Goal: Book appointment/travel/reservation

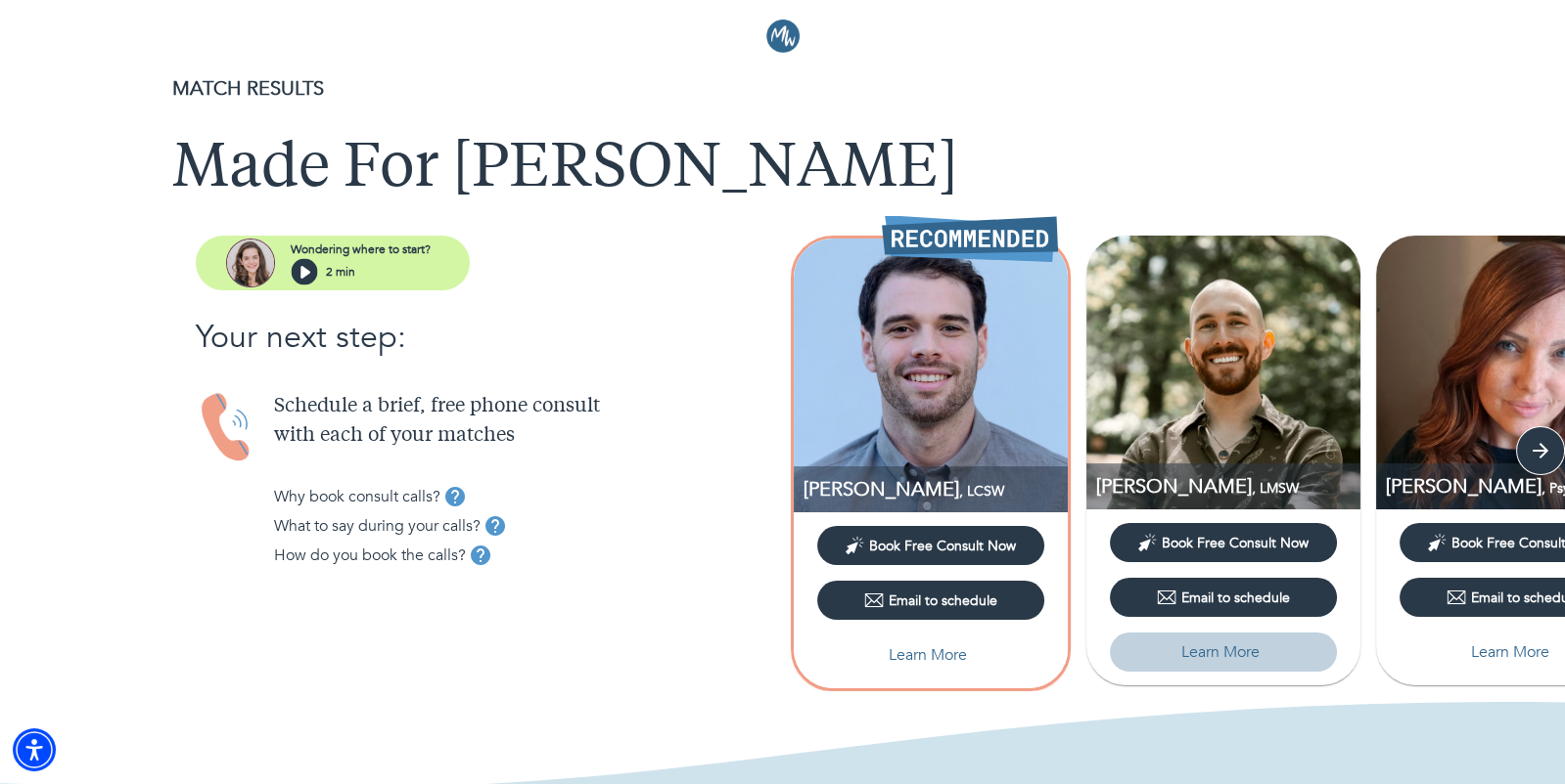
click at [1196, 662] on p "Learn More" at bounding box center [1220, 652] width 78 height 24
select select "6"
select select "2"
select select "1"
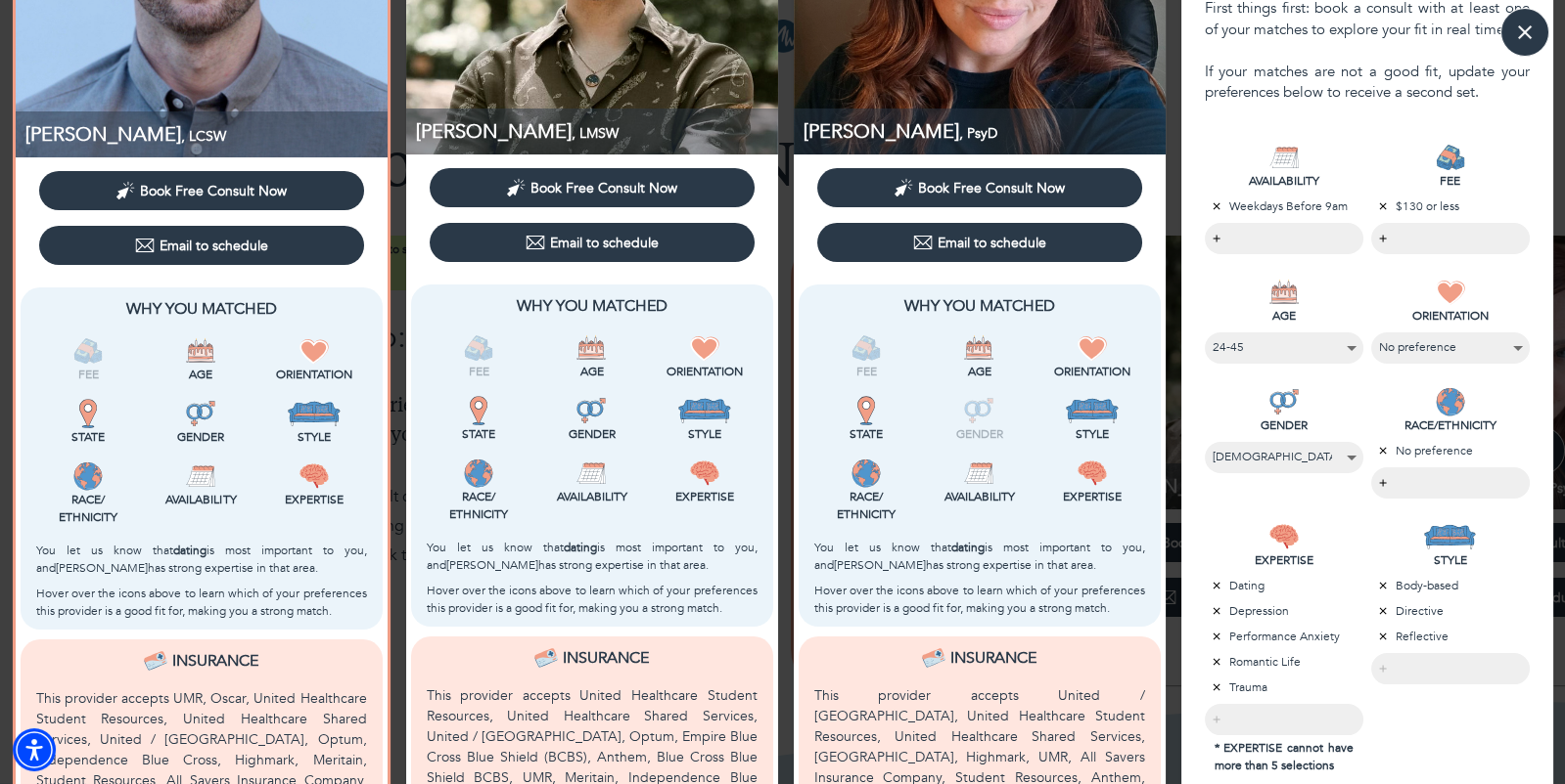
scroll to position [456, 0]
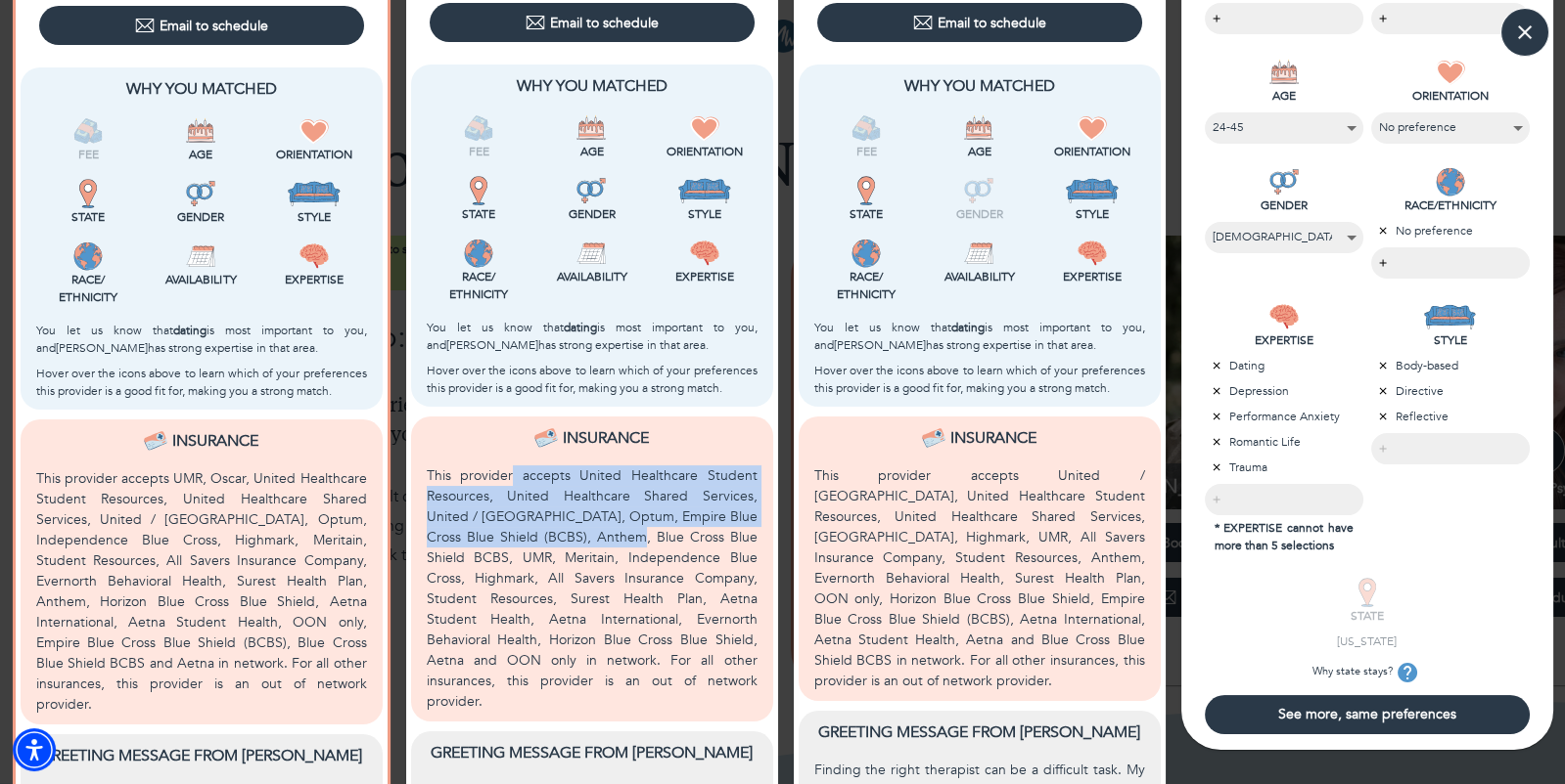
drag, startPoint x: 514, startPoint y: 478, endPoint x: 595, endPoint y: 527, distance: 94.7
click at [596, 527] on p "This provider accepts United Healthcare Student Resources, United Healthcare Sh…" at bounding box center [592, 588] width 331 height 247
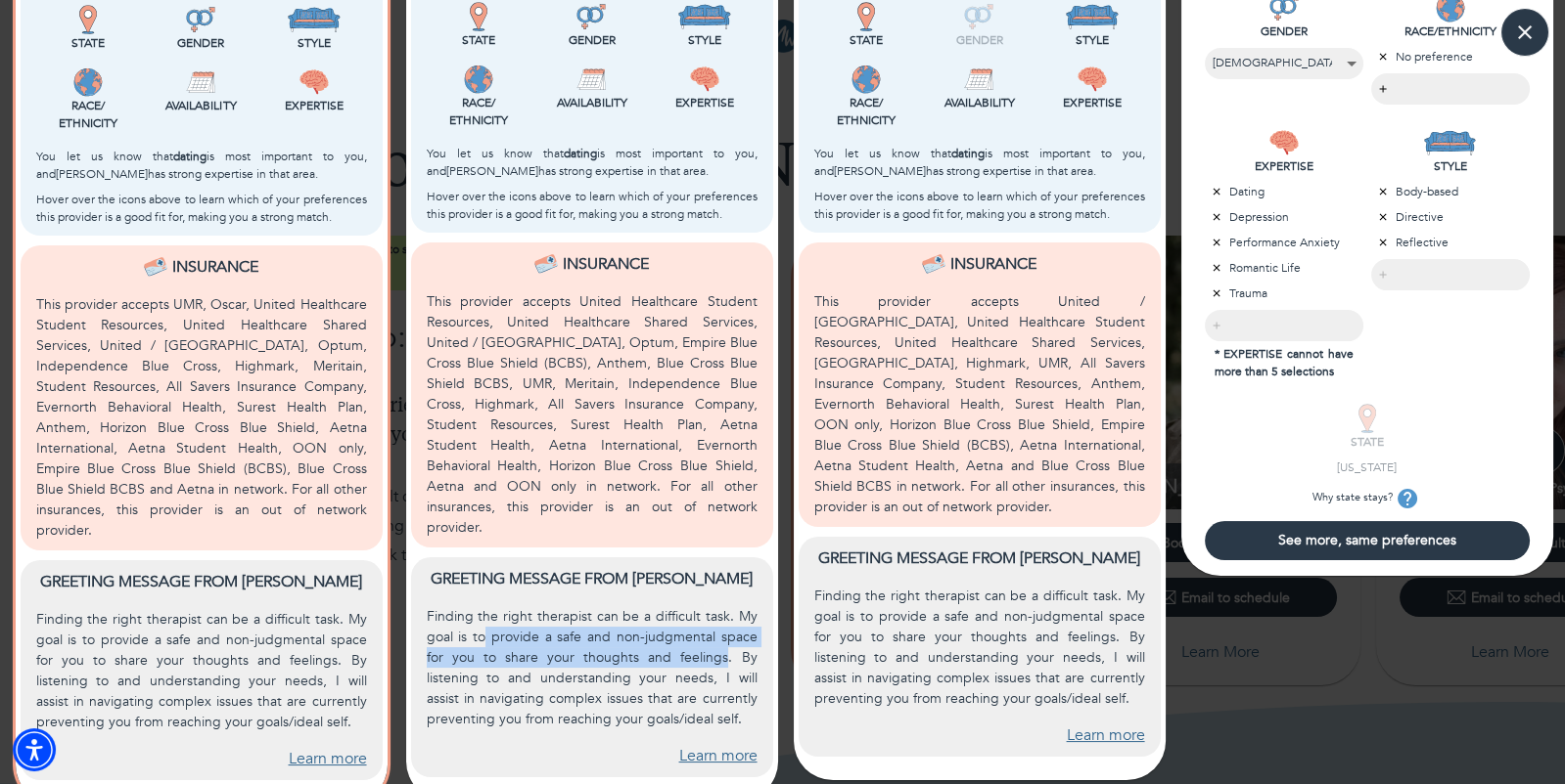
drag, startPoint x: 490, startPoint y: 619, endPoint x: 730, endPoint y: 645, distance: 241.4
click at [730, 645] on p "Finding the right therapist can be a difficult task. My goal is to provide a sa…" at bounding box center [592, 667] width 331 height 123
click at [715, 745] on link "Learn more" at bounding box center [719, 756] width 78 height 23
click at [310, 748] on link "Learn more" at bounding box center [328, 759] width 78 height 23
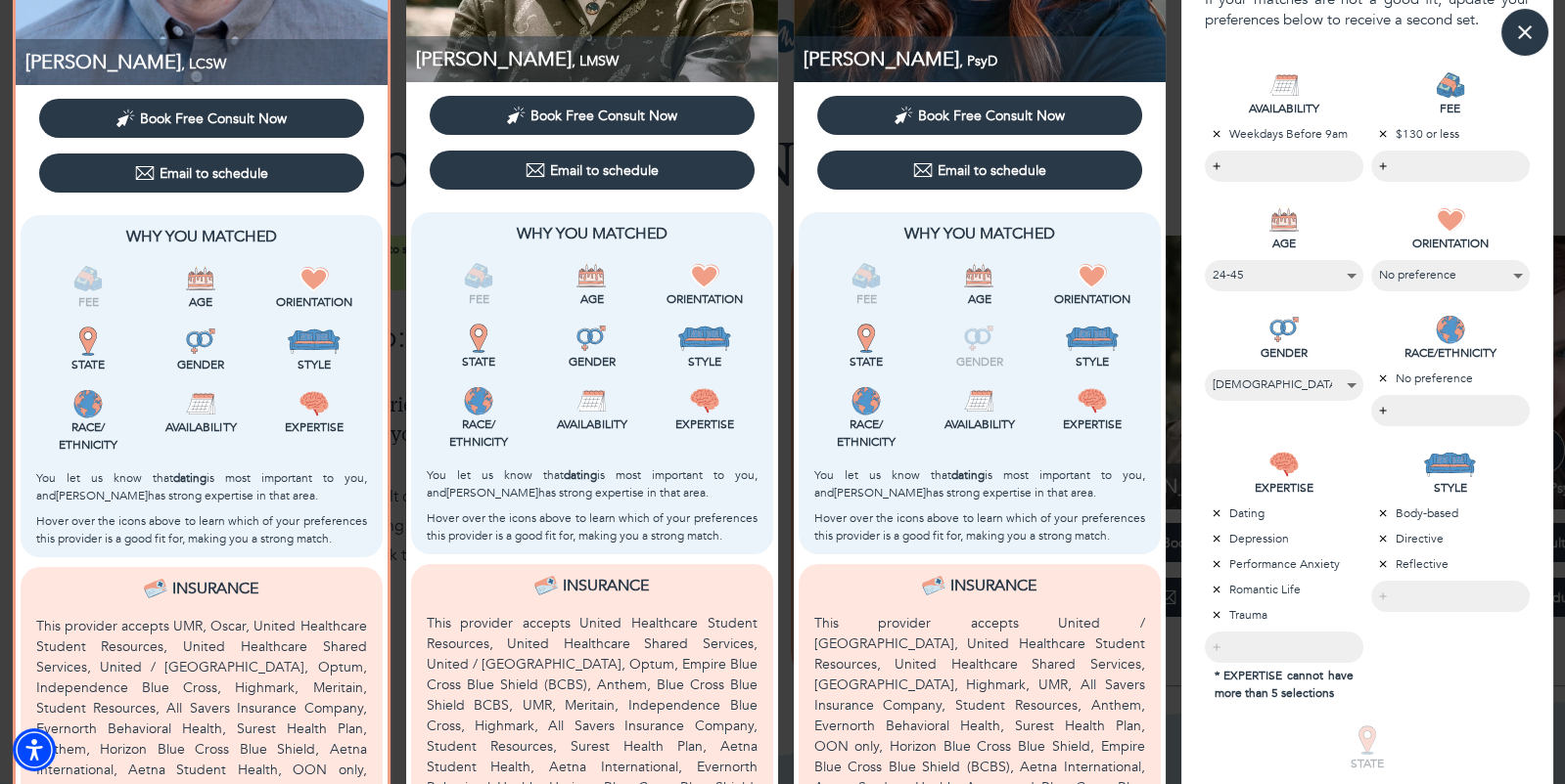
scroll to position [310, 0]
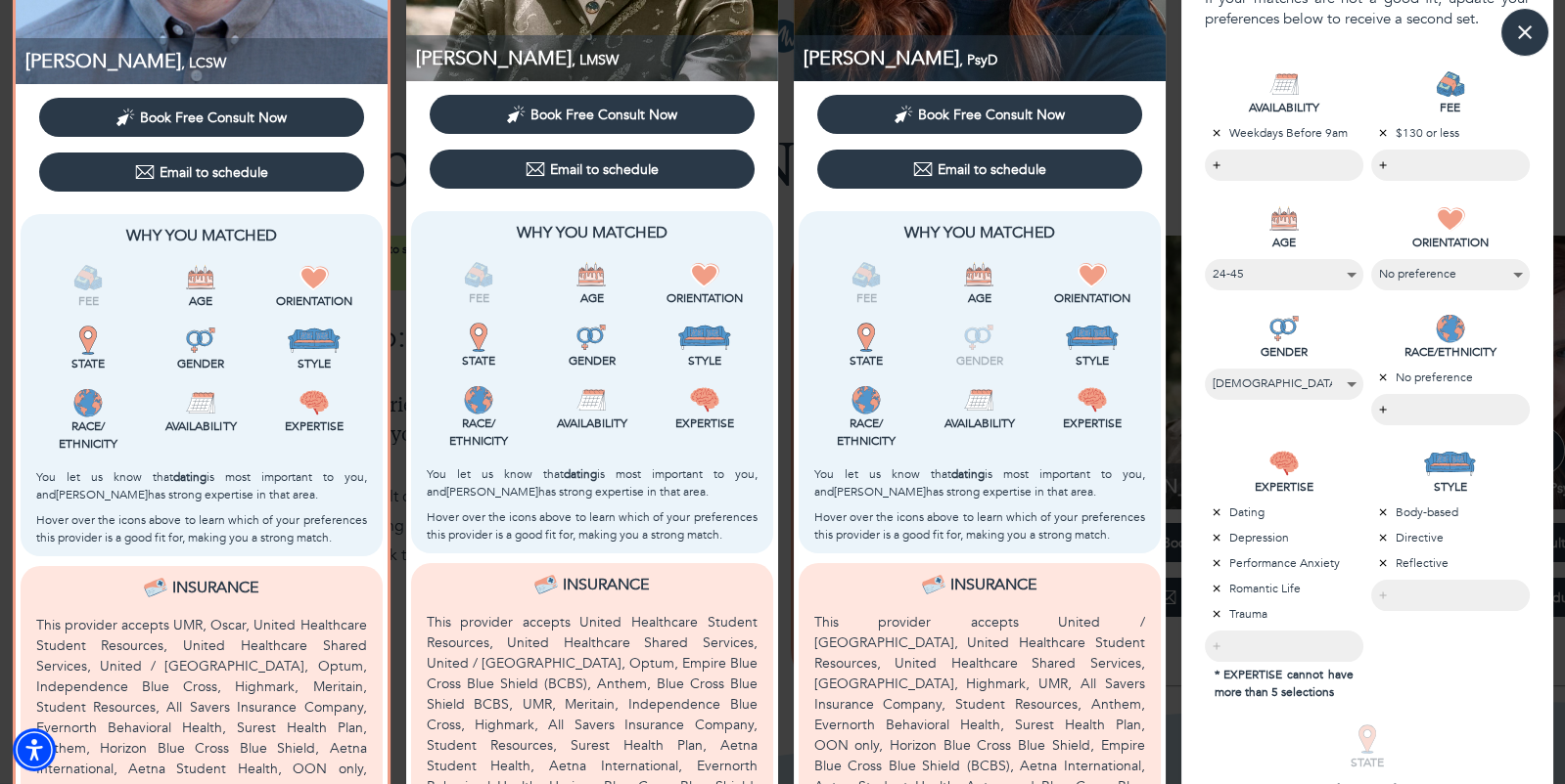
drag, startPoint x: 899, startPoint y: 479, endPoint x: 1014, endPoint y: 499, distance: 116.7
click at [1014, 499] on div "You let us know that dating is most important to you, and [PERSON_NAME] has str…" at bounding box center [979, 482] width 339 height 43
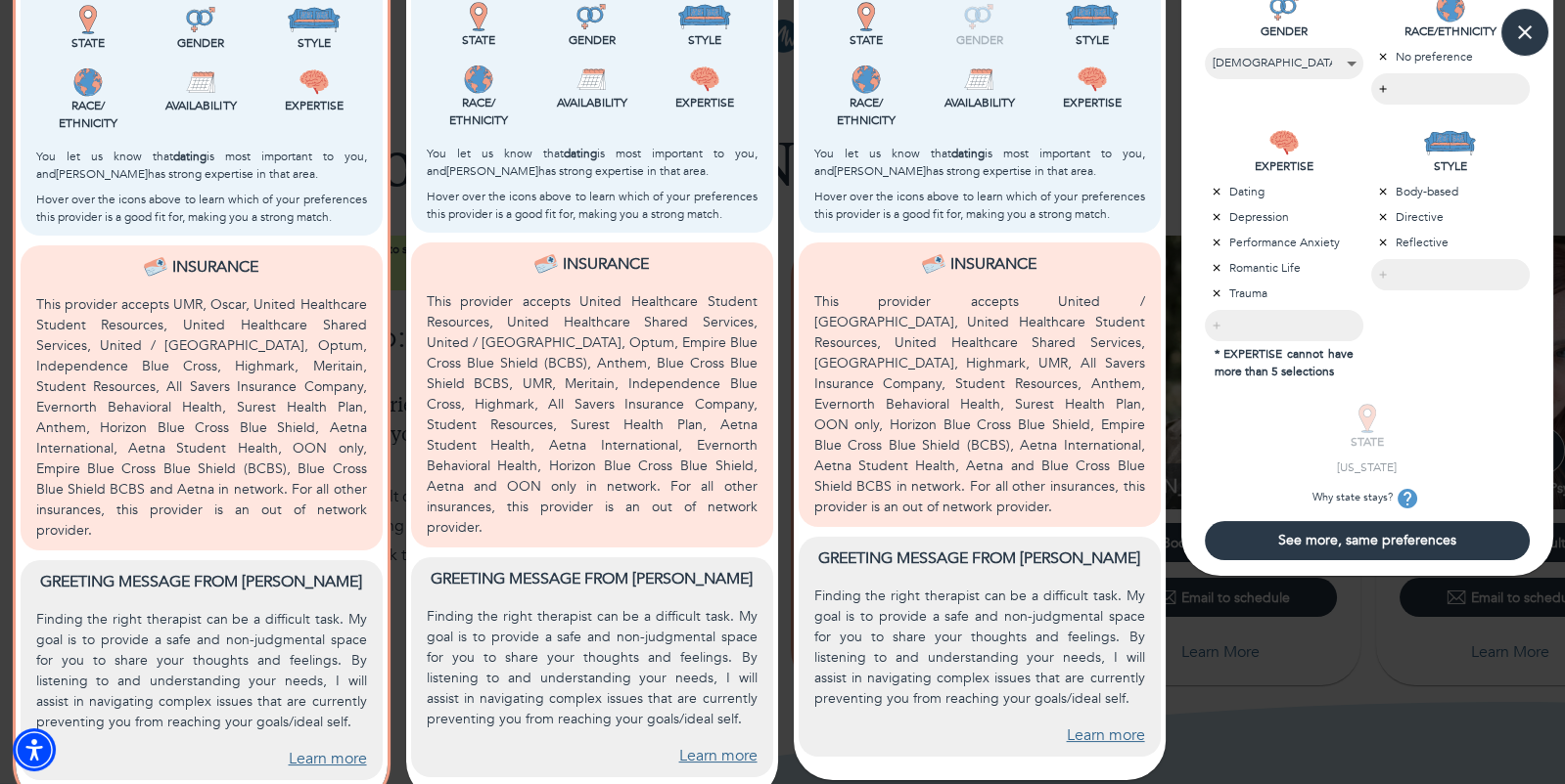
scroll to position [0, 0]
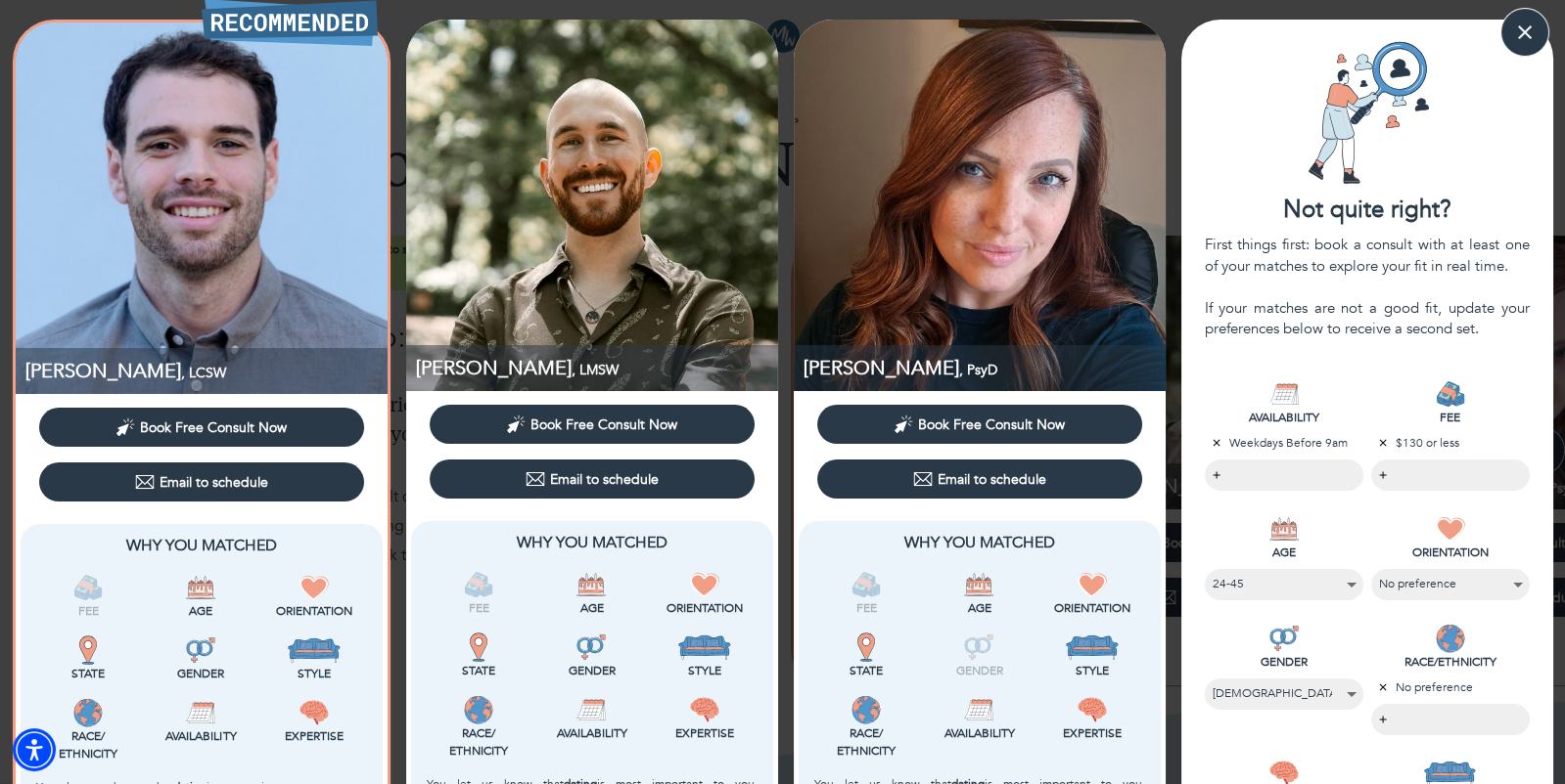
click at [986, 429] on span "Book Free Consult Now" at bounding box center [991, 424] width 147 height 19
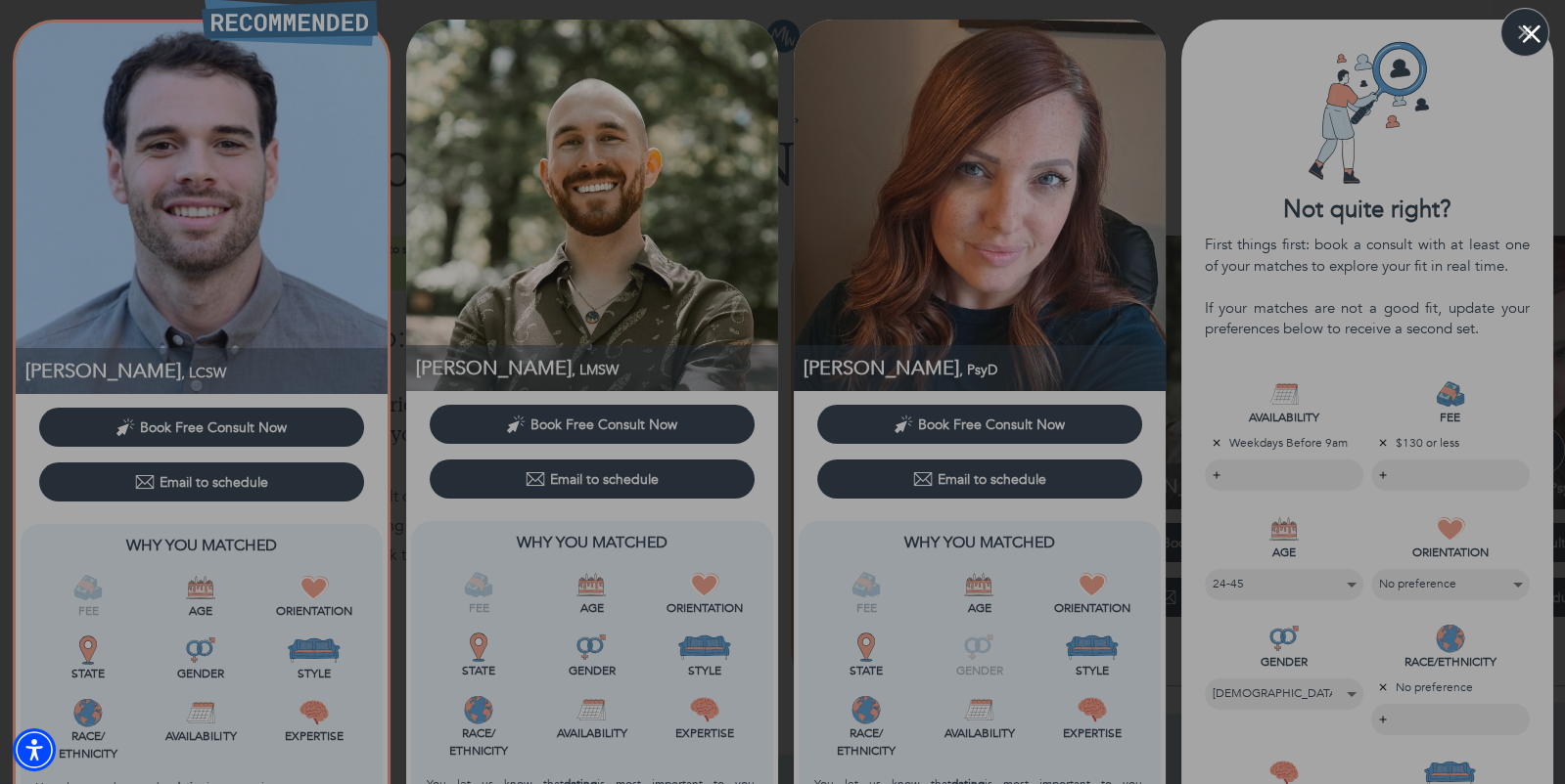
click at [1527, 39] on button "Close modal" at bounding box center [1531, 33] width 19 height 19
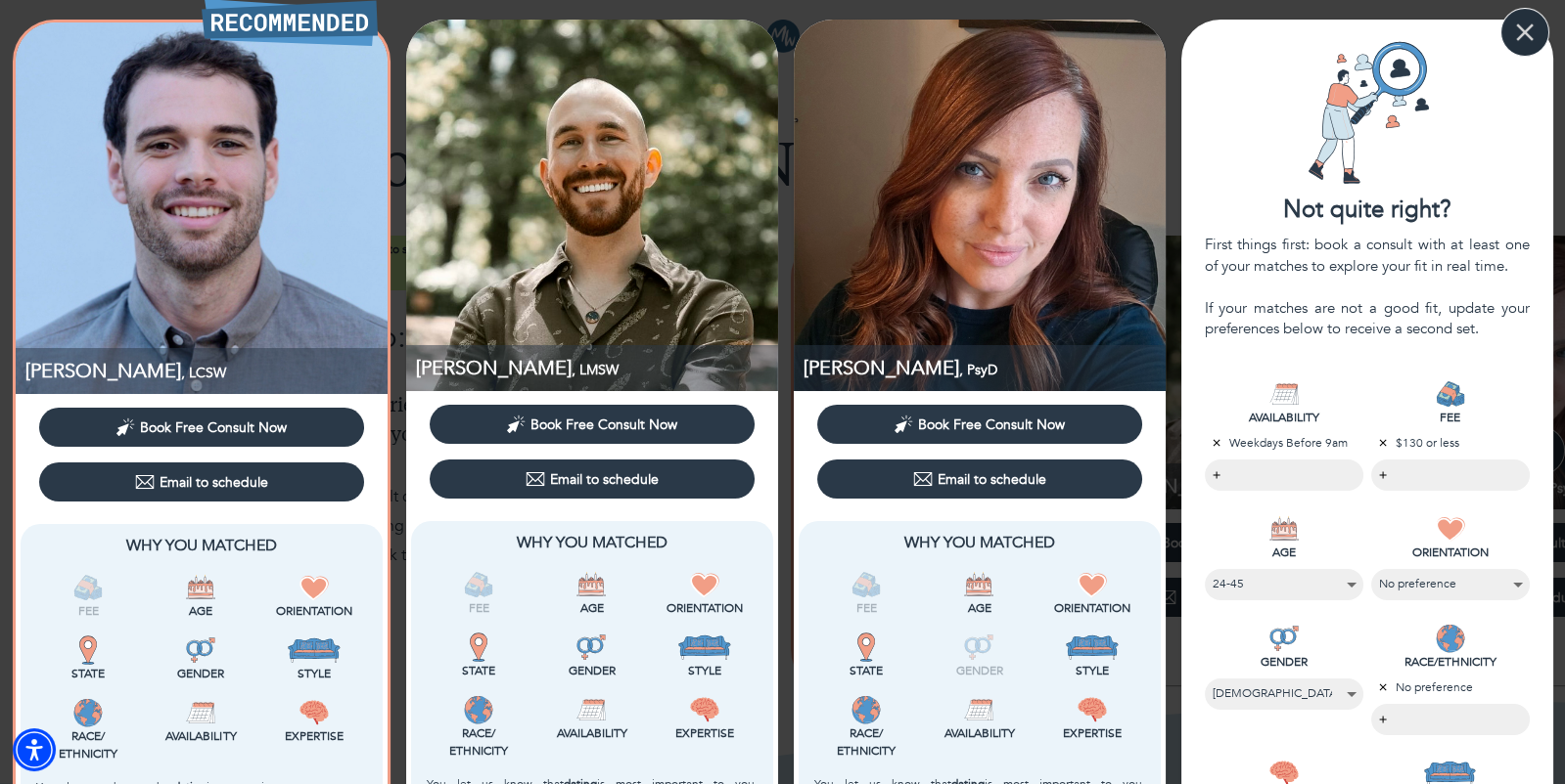
click at [1530, 32] on icon "button" at bounding box center [1524, 32] width 29 height 29
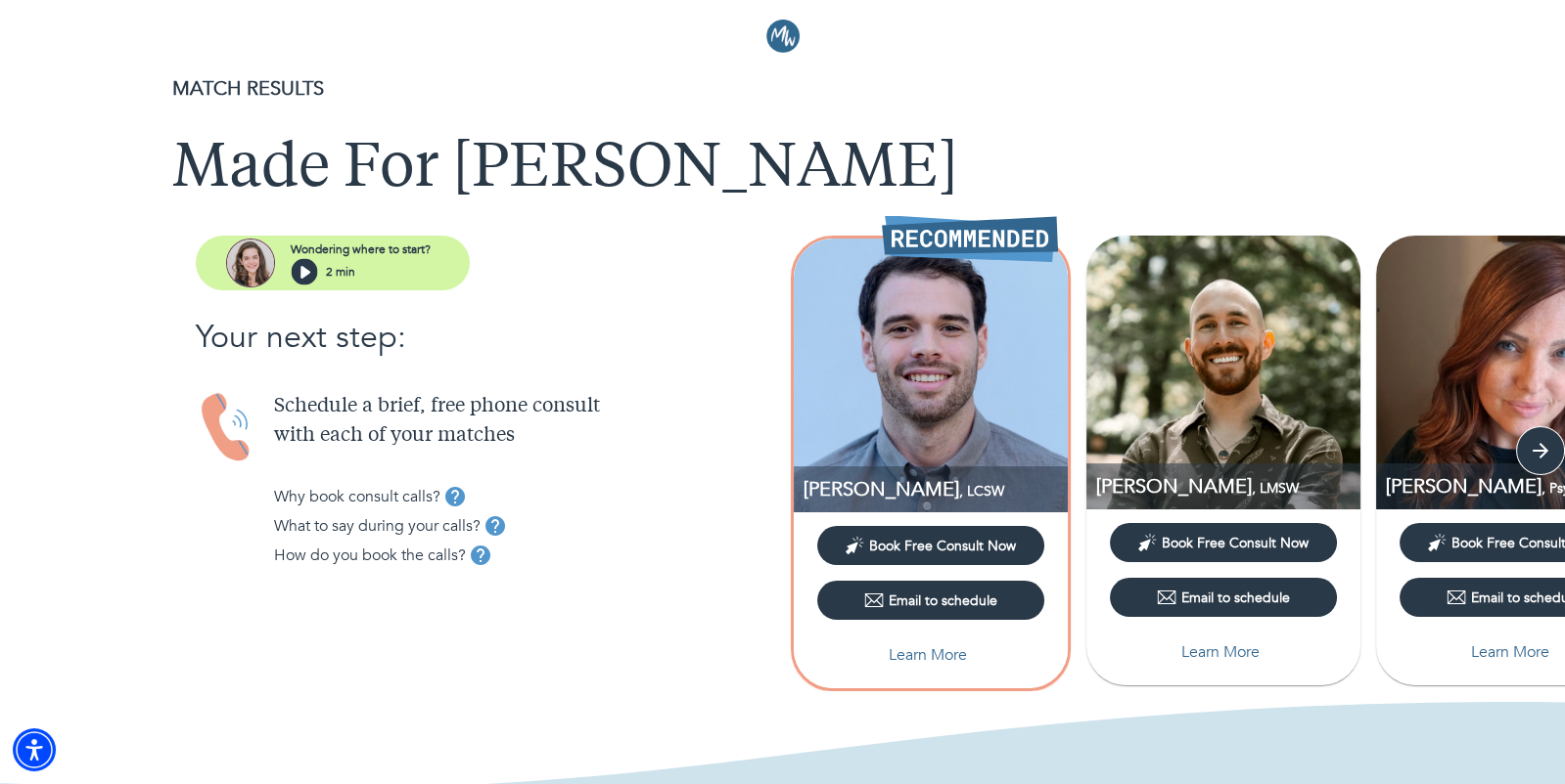
scroll to position [1, 0]
